Goal: Find specific page/section: Find specific page/section

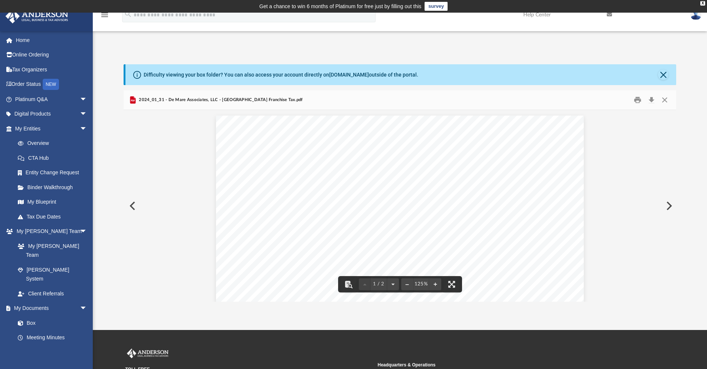
scroll to position [371, 0]
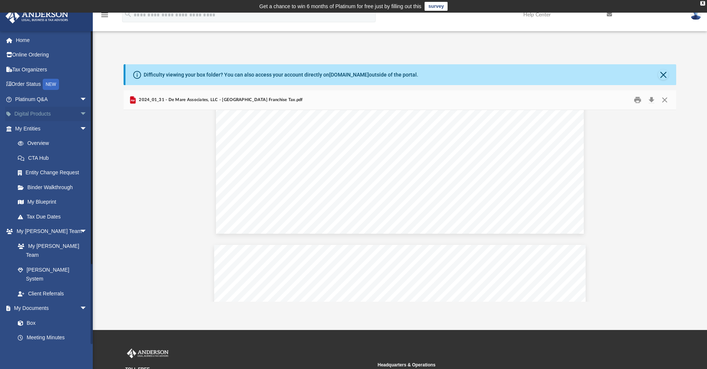
click at [34, 116] on link "Digital Products arrow_drop_down" at bounding box center [51, 114] width 93 height 15
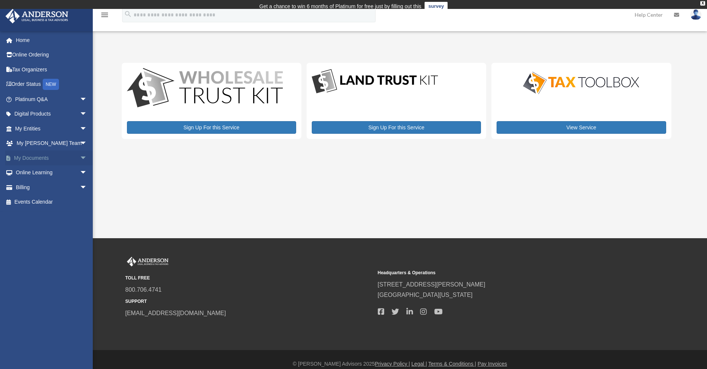
click at [46, 160] on link "My Documents arrow_drop_down" at bounding box center [51, 157] width 93 height 15
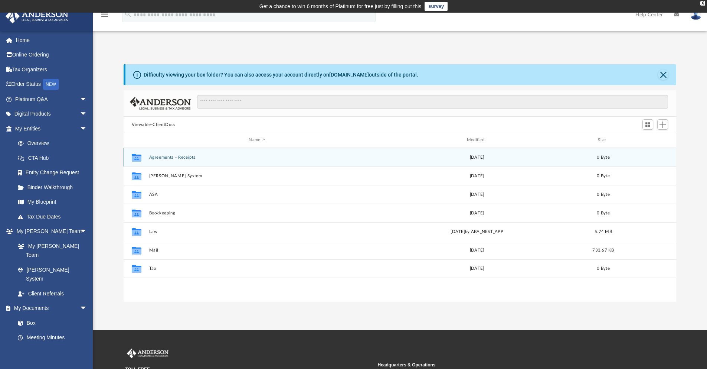
scroll to position [163, 547]
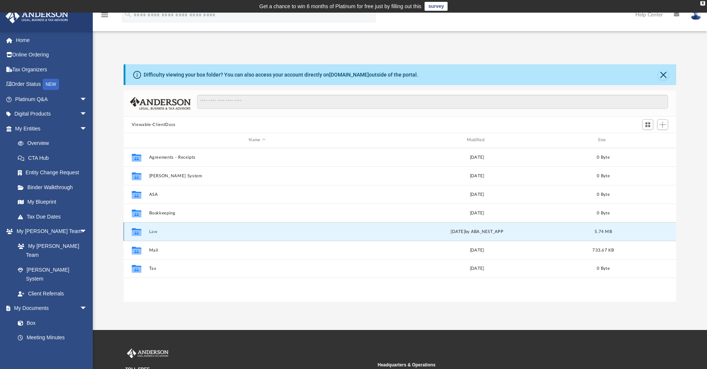
click at [219, 232] on button "Law" at bounding box center [257, 231] width 216 height 5
